Goal: Find specific page/section: Find specific page/section

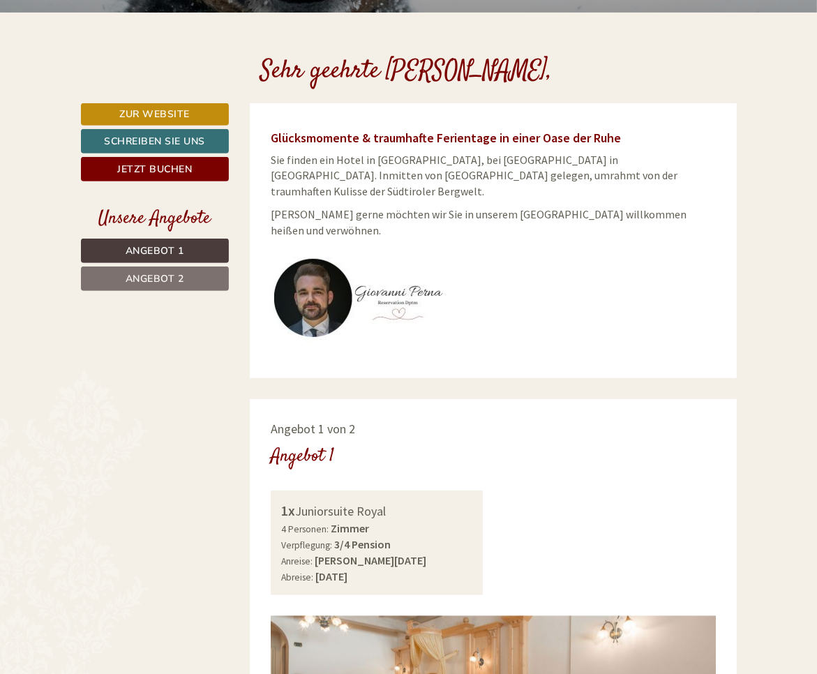
scroll to position [507, 0]
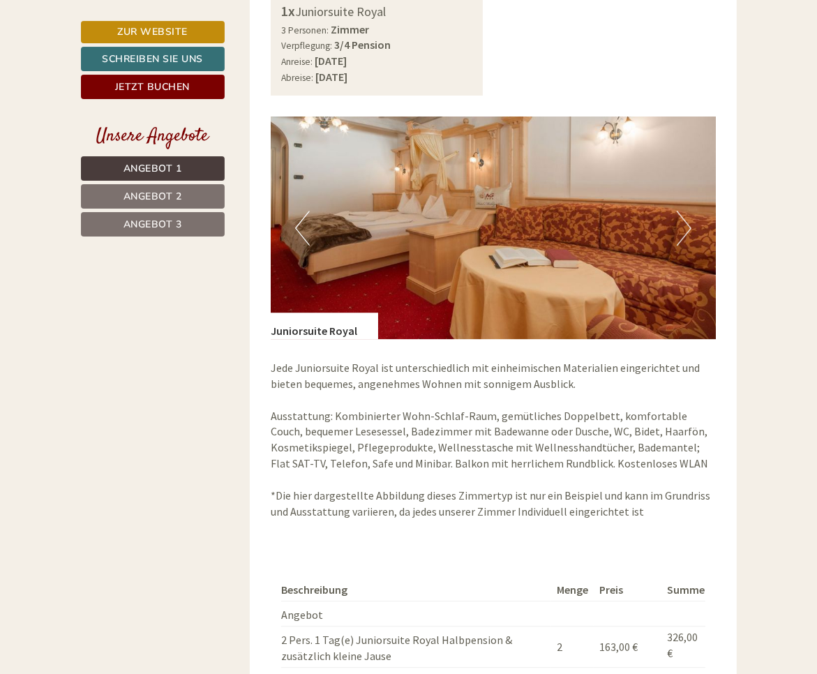
scroll to position [2797, 0]
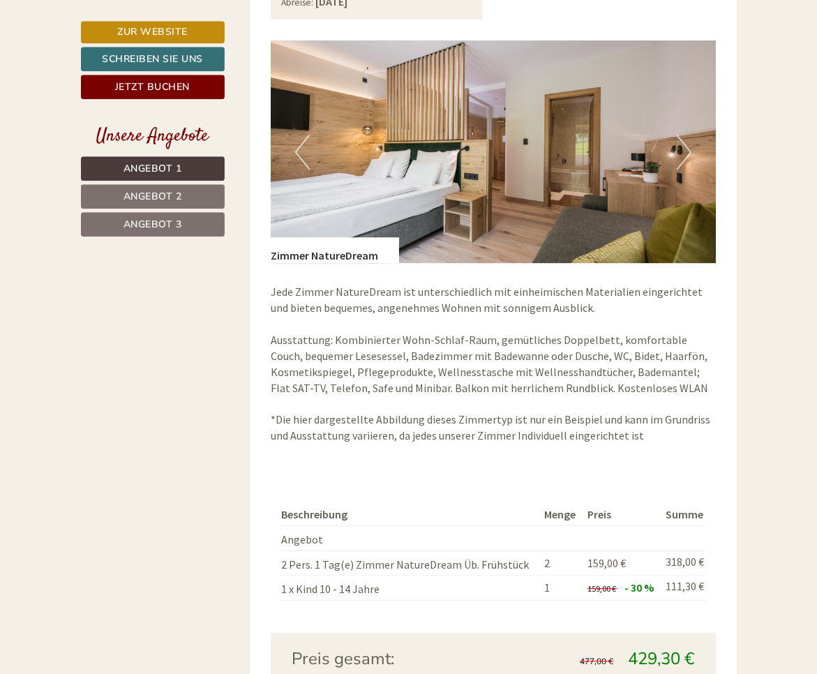
scroll to position [2896, 0]
